Goal: Find specific page/section: Find specific page/section

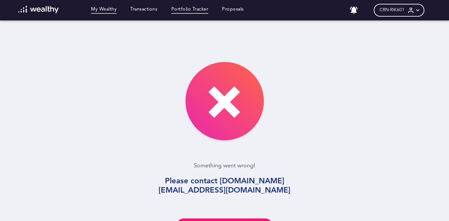
click at [199, 11] on link "Portfolio Tracker" at bounding box center [189, 10] width 37 height 7
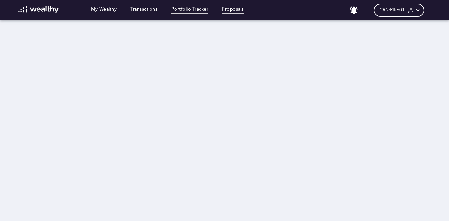
click at [235, 10] on link "Proposals" at bounding box center [233, 10] width 22 height 7
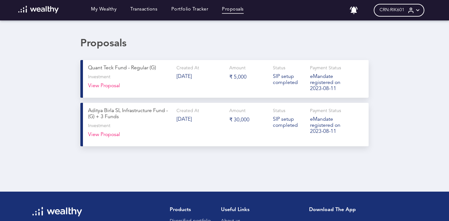
click at [167, 9] on div "My Wealthy Transactions Portfolio Tracker Proposals" at bounding box center [130, 10] width 239 height 9
click at [185, 9] on link "Portfolio Tracker" at bounding box center [189, 10] width 37 height 7
